Goal: Task Accomplishment & Management: Use online tool/utility

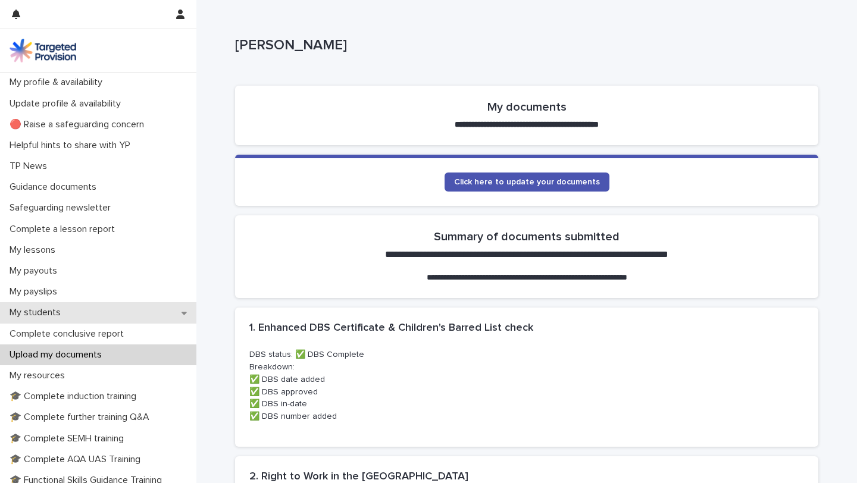
click at [59, 311] on p "My students" at bounding box center [37, 312] width 65 height 11
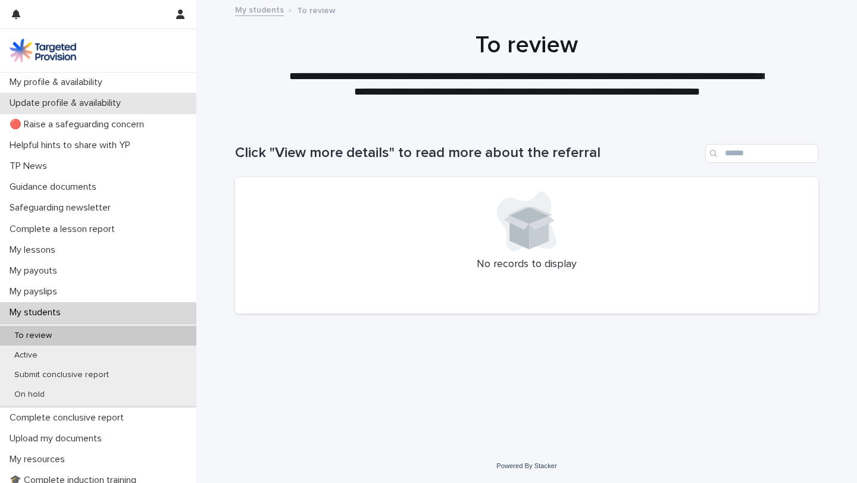
click at [90, 101] on p "Update profile & availability" at bounding box center [68, 103] width 126 height 11
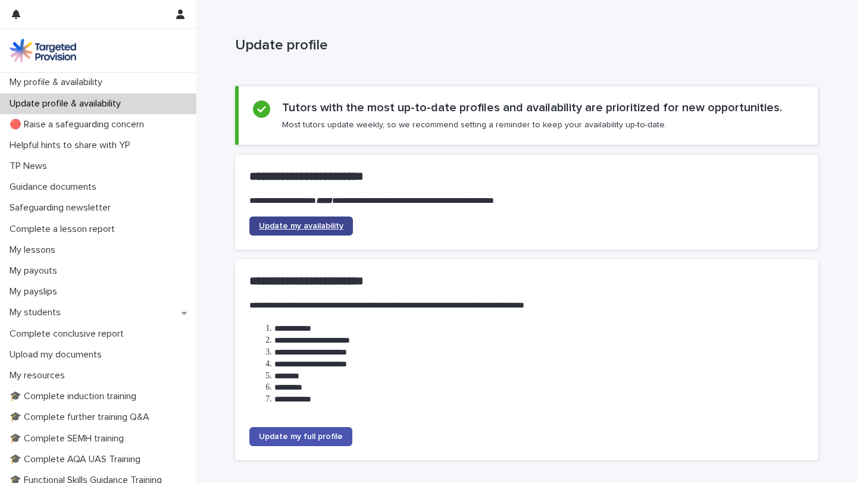
click at [309, 224] on span "Update my availability" at bounding box center [301, 226] width 84 height 8
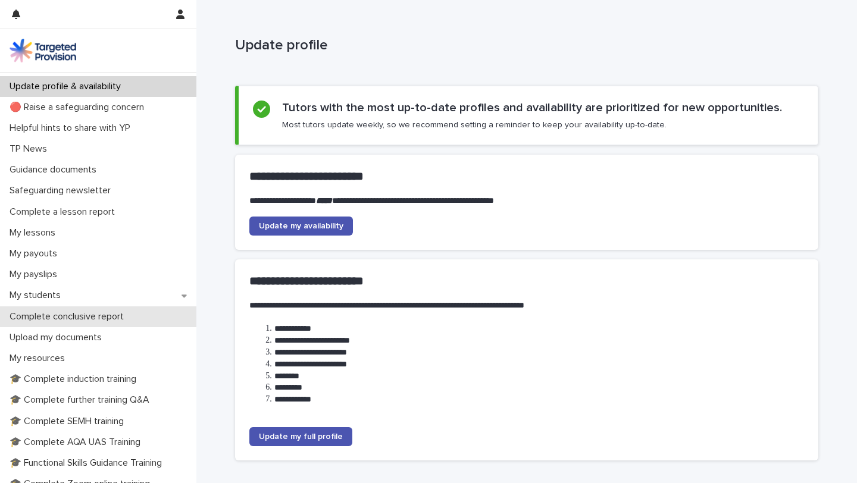
scroll to position [16, 0]
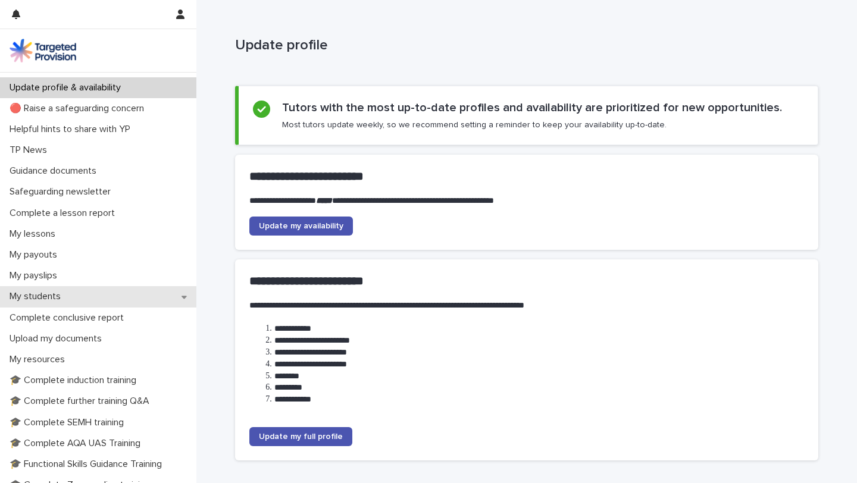
click at [58, 294] on p "My students" at bounding box center [37, 296] width 65 height 11
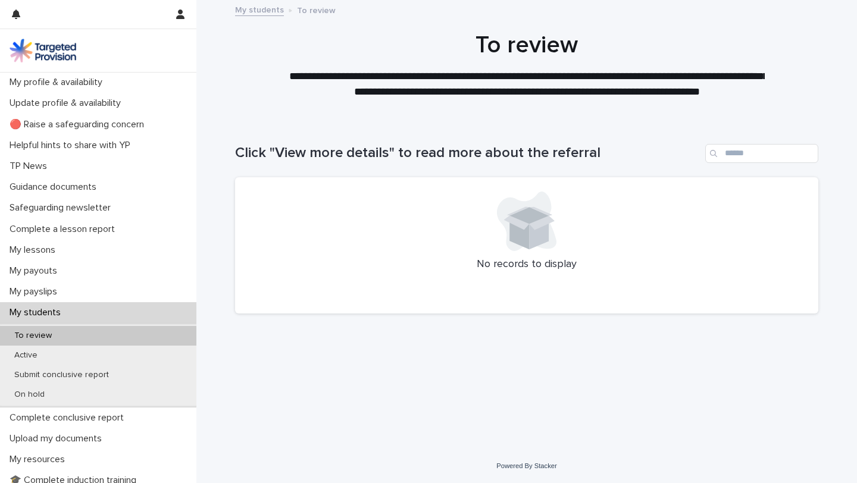
click at [59, 312] on p "My students" at bounding box center [37, 312] width 65 height 11
click at [27, 353] on p "Active" at bounding box center [26, 355] width 42 height 10
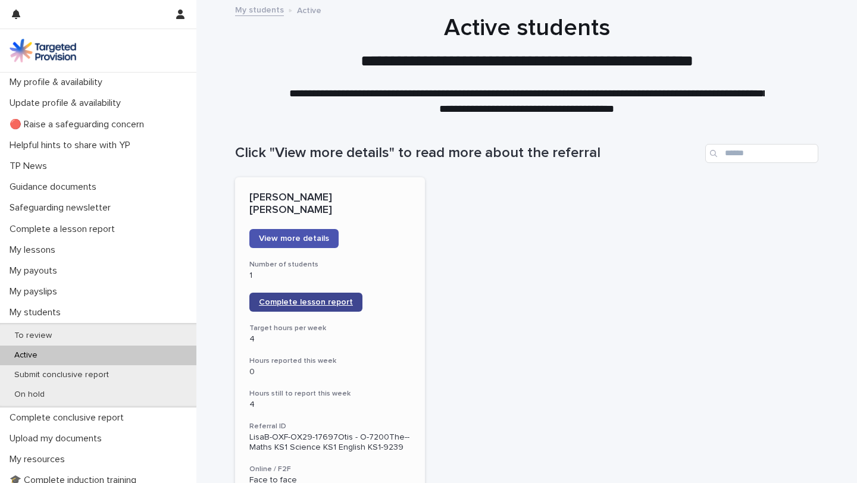
click at [313, 298] on span "Complete lesson report" at bounding box center [306, 302] width 94 height 8
